Goal: Information Seeking & Learning: Learn about a topic

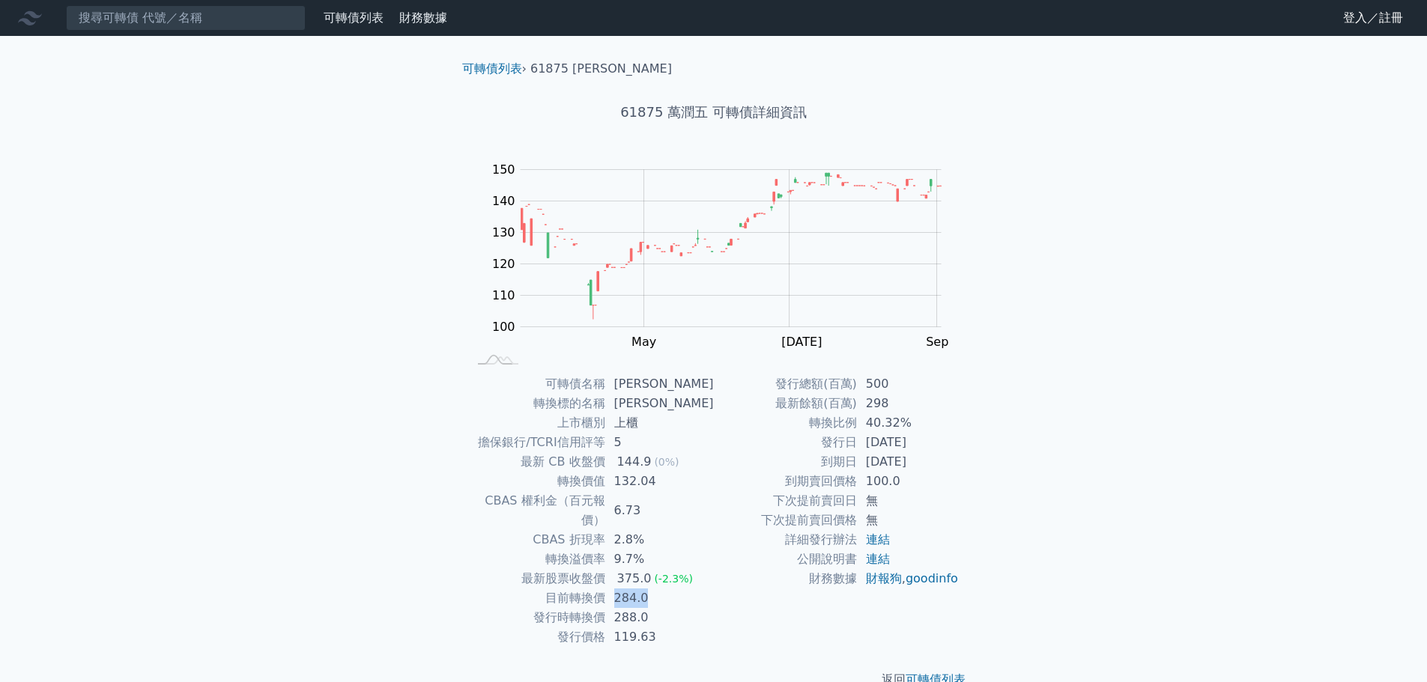
drag, startPoint x: 618, startPoint y: 579, endPoint x: 655, endPoint y: 581, distance: 36.8
click at [655, 589] on td "284.0" at bounding box center [659, 598] width 109 height 19
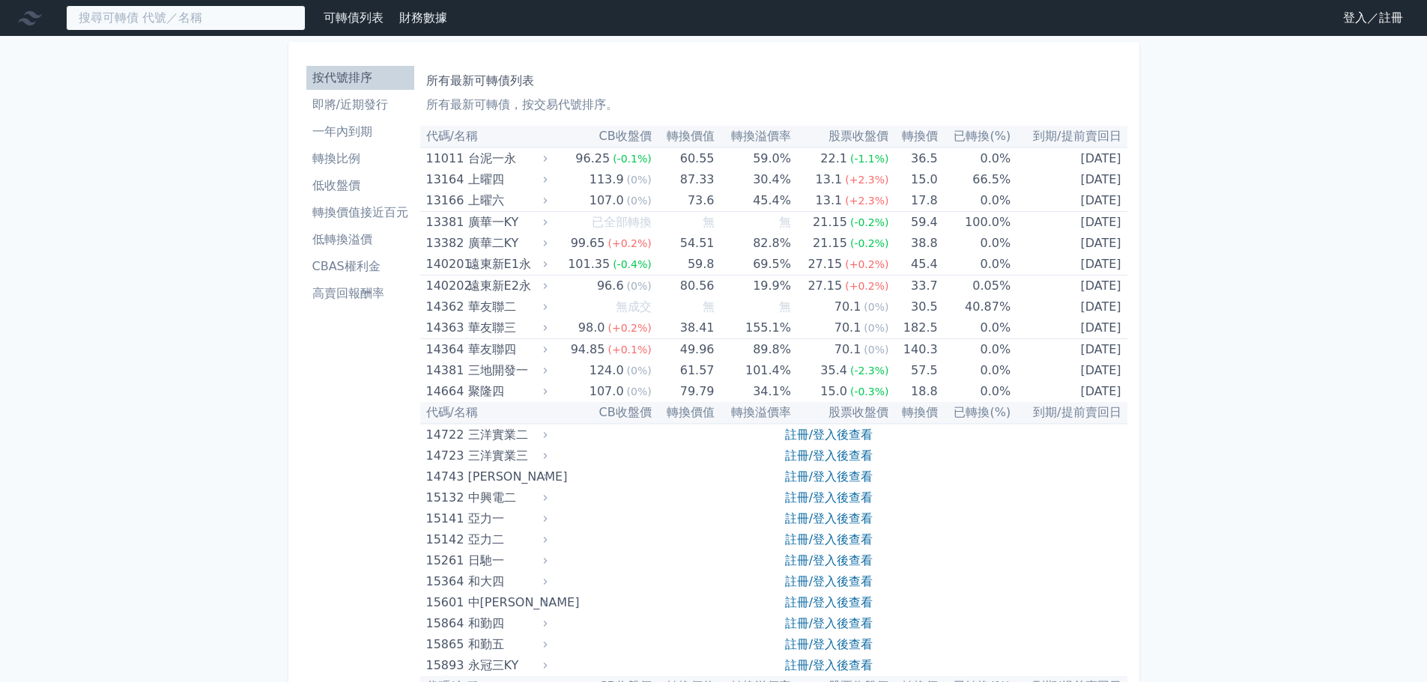
click at [237, 17] on input at bounding box center [186, 17] width 240 height 25
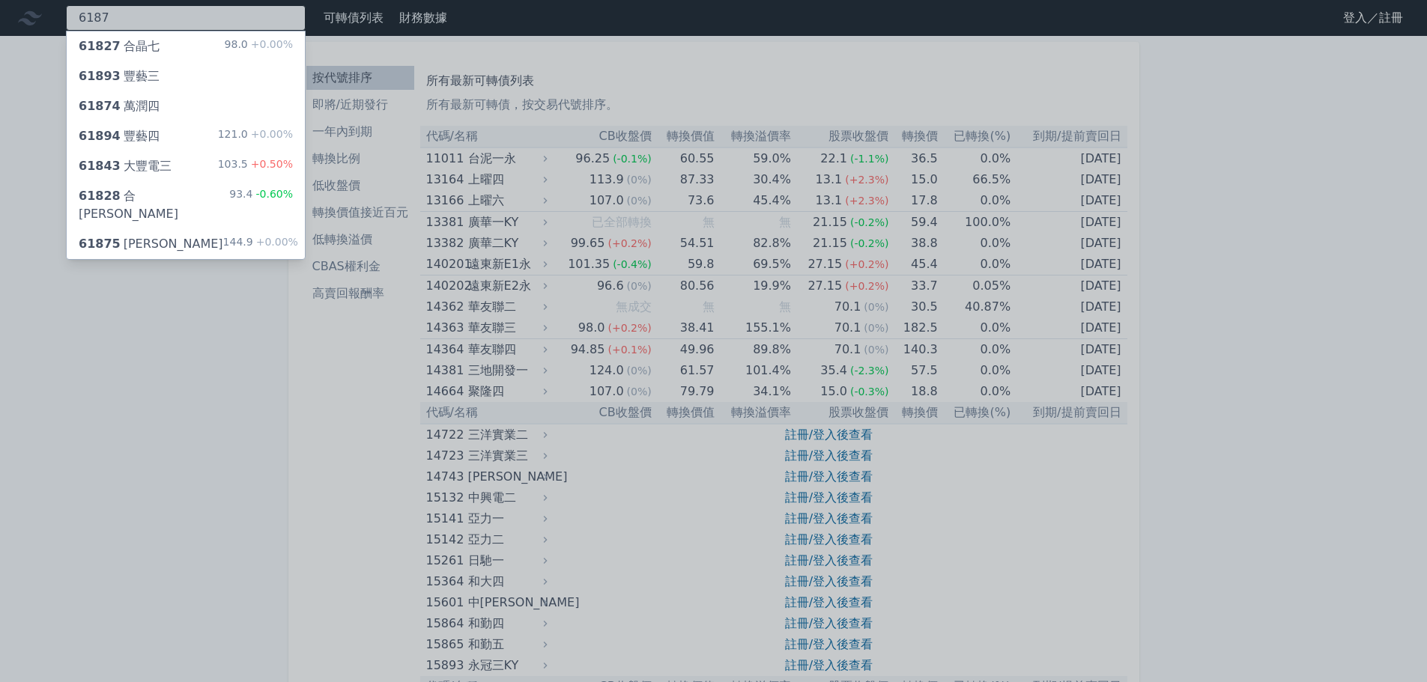
type input "6187"
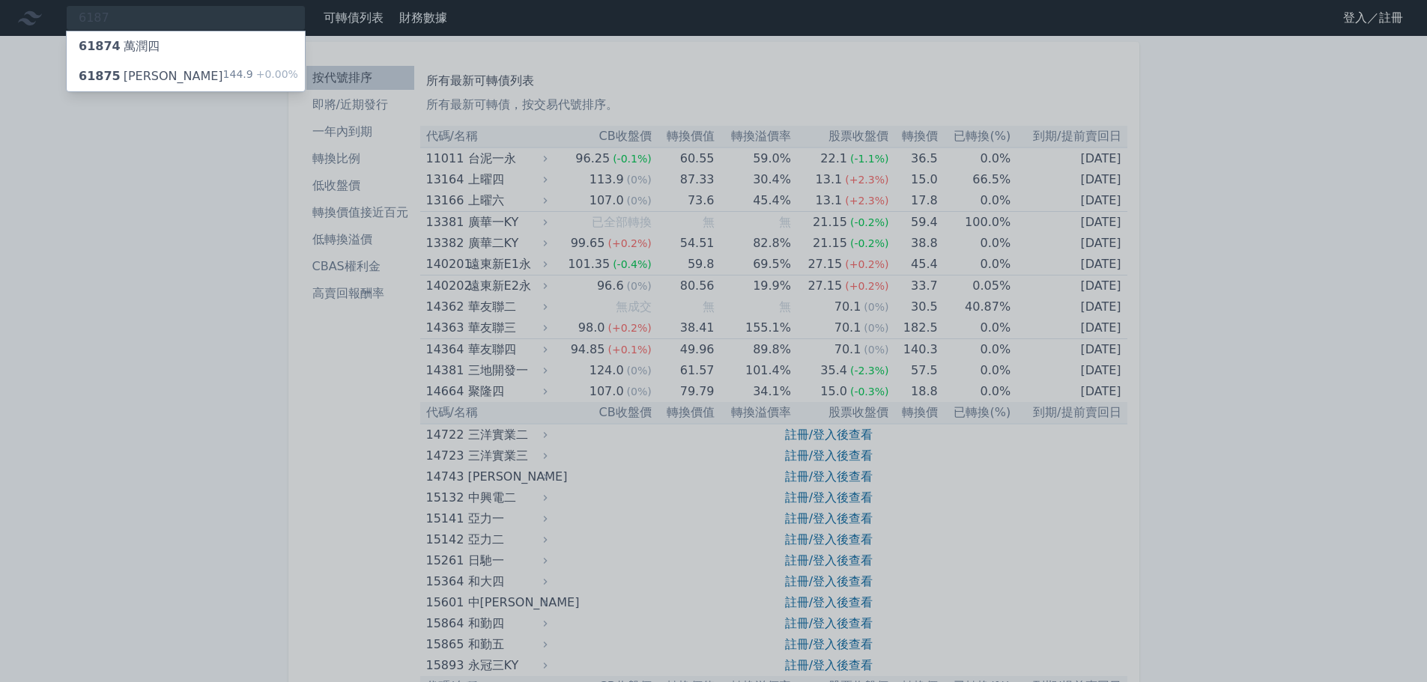
click at [212, 64] on div "61875 萬潤五 144.9 +0.00%" at bounding box center [186, 76] width 238 height 30
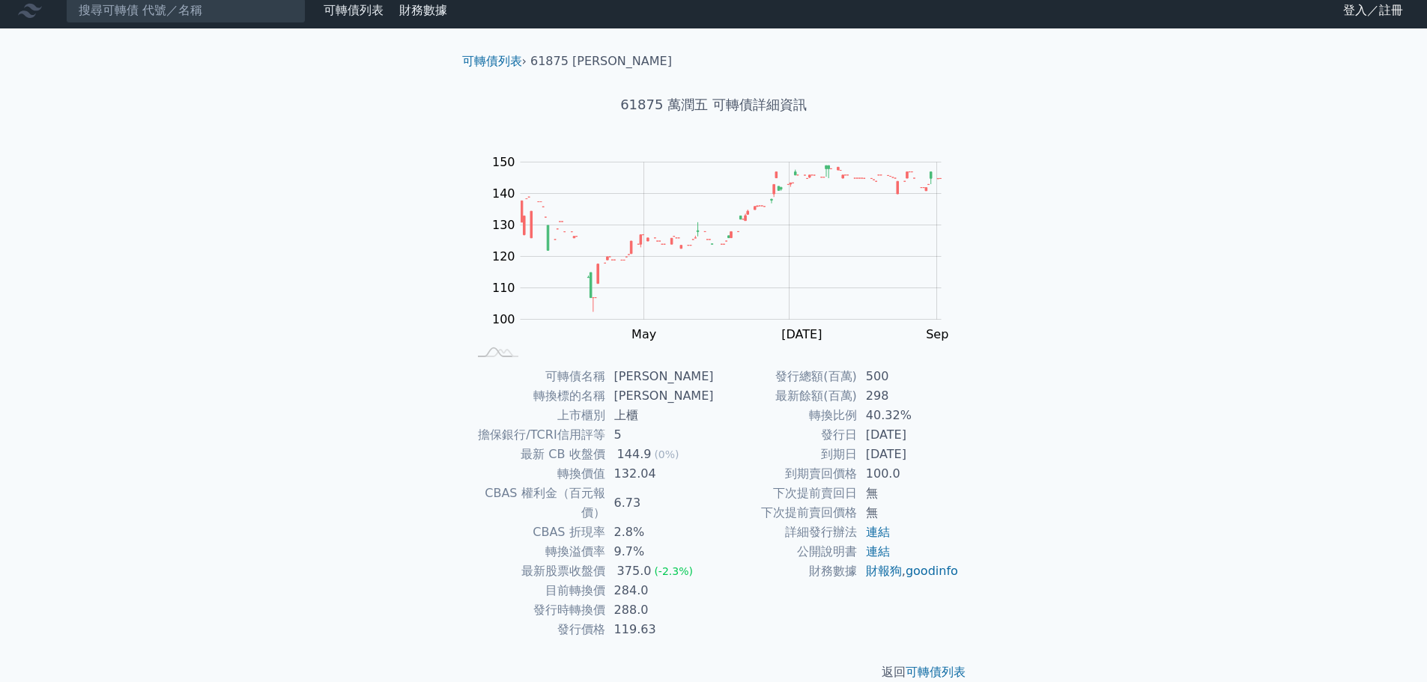
scroll to position [11, 0]
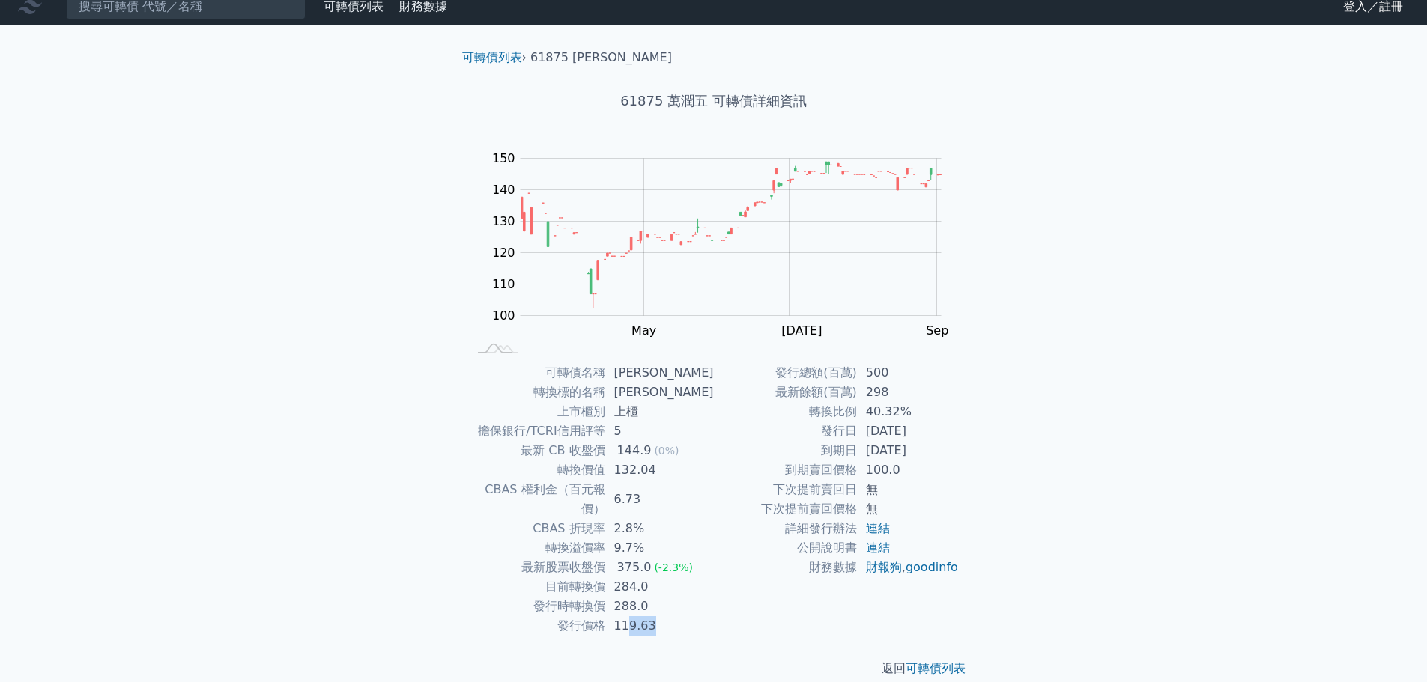
drag, startPoint x: 652, startPoint y: 606, endPoint x: 632, endPoint y: 607, distance: 20.2
click at [632, 616] on td "119.63" at bounding box center [659, 625] width 109 height 19
click at [773, 101] on h1 "61875 萬潤五 可轉債詳細資訊" at bounding box center [713, 101] width 527 height 21
click at [705, 98] on h1 "61875 萬潤五 可轉債詳細資訊" at bounding box center [713, 101] width 527 height 21
click at [490, 54] on link "可轉債列表" at bounding box center [492, 57] width 60 height 14
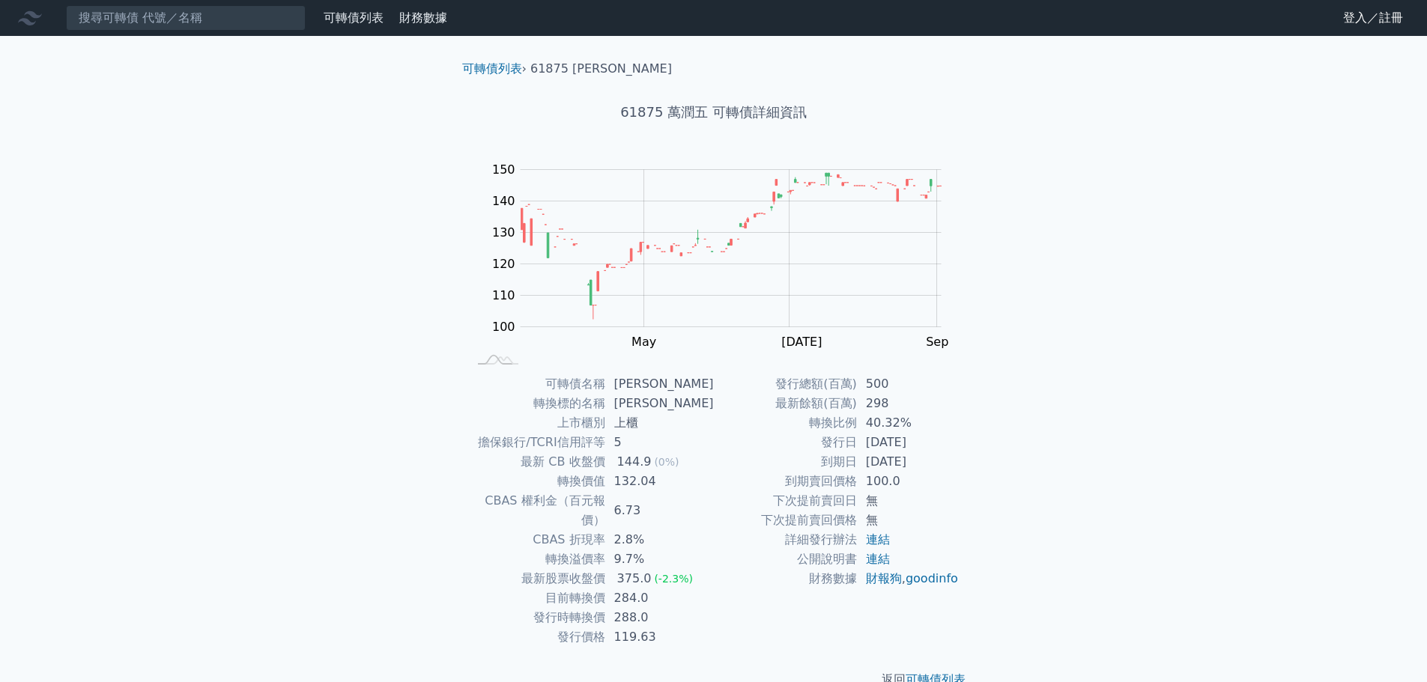
scroll to position [11, 0]
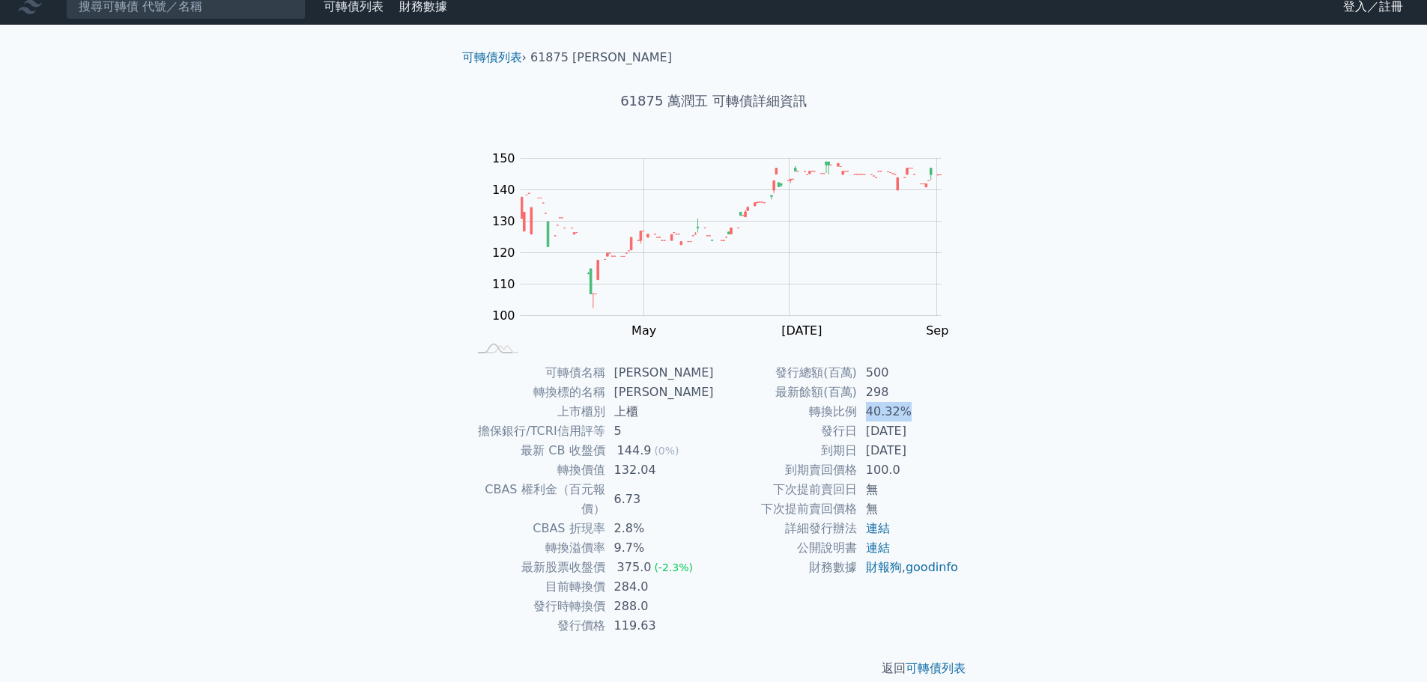
drag, startPoint x: 916, startPoint y: 410, endPoint x: 861, endPoint y: 409, distance: 54.7
click at [861, 409] on td "40.32%" at bounding box center [908, 411] width 103 height 19
click at [886, 408] on td "40.32%" at bounding box center [908, 411] width 103 height 19
click at [869, 412] on td "40.32%" at bounding box center [908, 411] width 103 height 19
drag, startPoint x: 866, startPoint y: 412, endPoint x: 904, endPoint y: 412, distance: 38.2
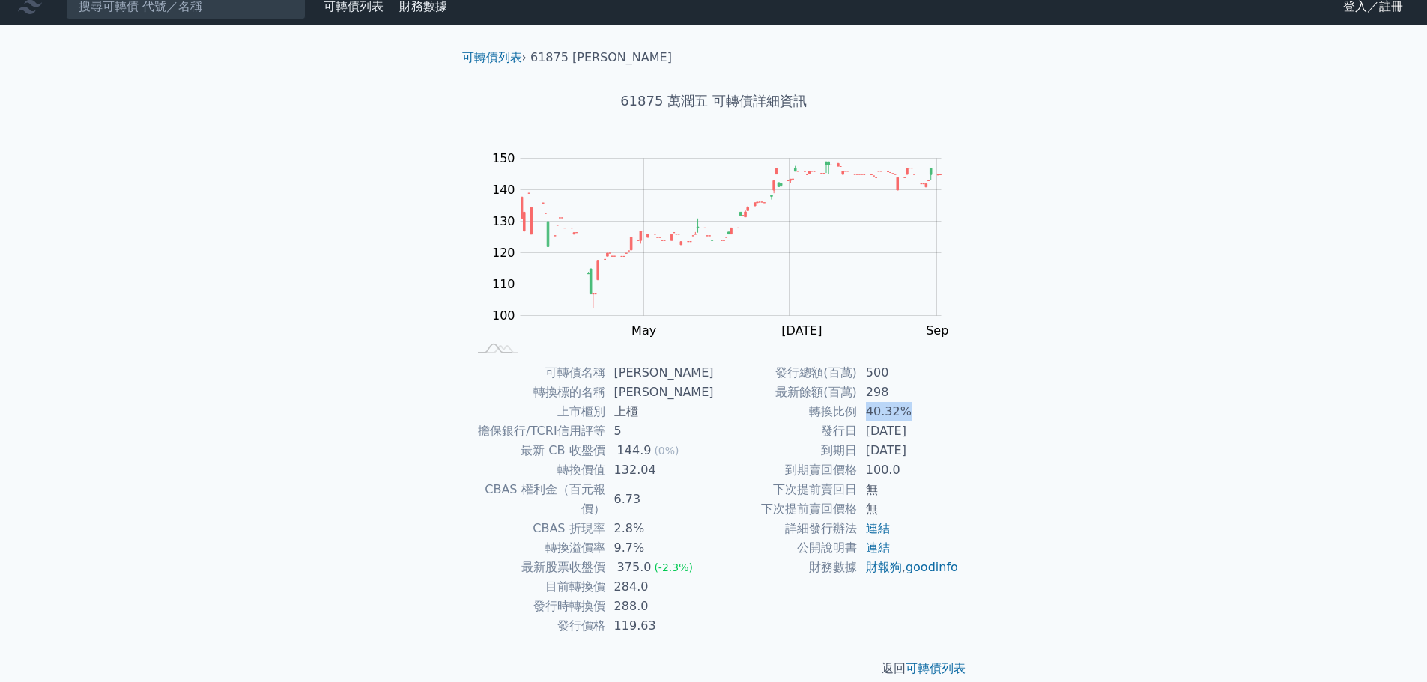
click at [904, 412] on td "40.32%" at bounding box center [908, 411] width 103 height 19
drag, startPoint x: 651, startPoint y: 567, endPoint x: 620, endPoint y: 572, distance: 31.1
click at [620, 577] on td "284.0" at bounding box center [659, 586] width 109 height 19
drag, startPoint x: 621, startPoint y: 586, endPoint x: 646, endPoint y: 589, distance: 25.6
click at [646, 597] on td "288.0" at bounding box center [659, 606] width 109 height 19
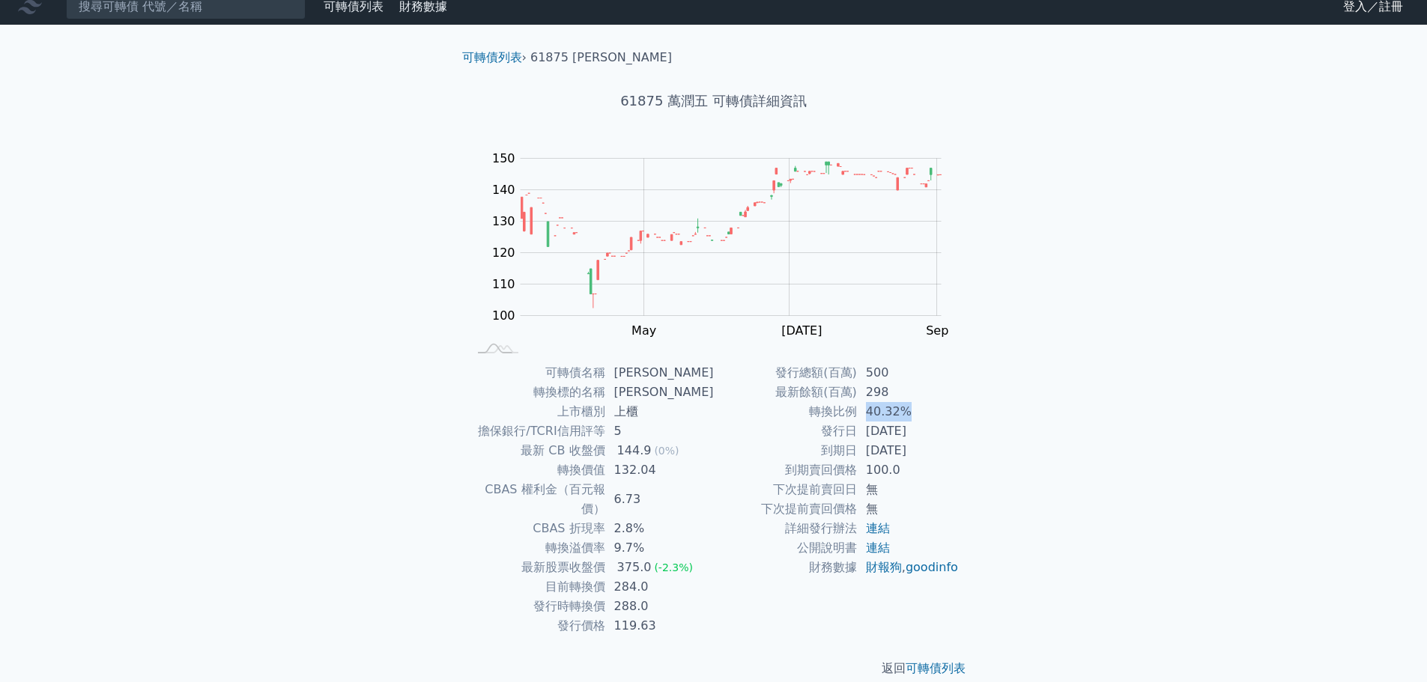
drag, startPoint x: 866, startPoint y: 413, endPoint x: 917, endPoint y: 412, distance: 50.9
click at [917, 412] on td "40.32%" at bounding box center [908, 411] width 103 height 19
